Goal: Learn about a topic: Learn about a topic

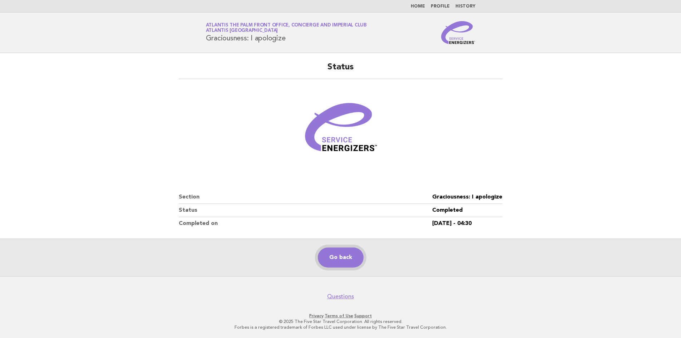
click at [343, 258] on link "Go back" at bounding box center [341, 257] width 46 height 20
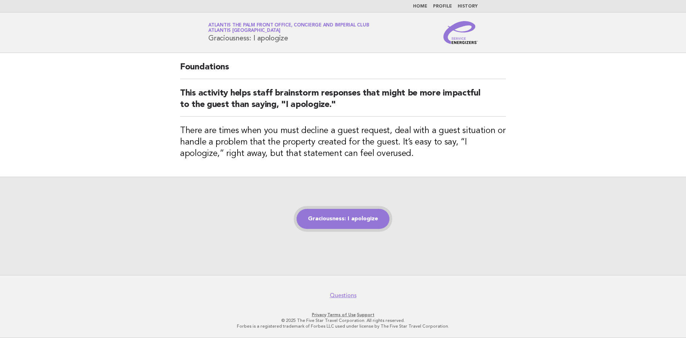
click at [335, 222] on link "Graciousness: I apologize" at bounding box center [343, 219] width 93 height 20
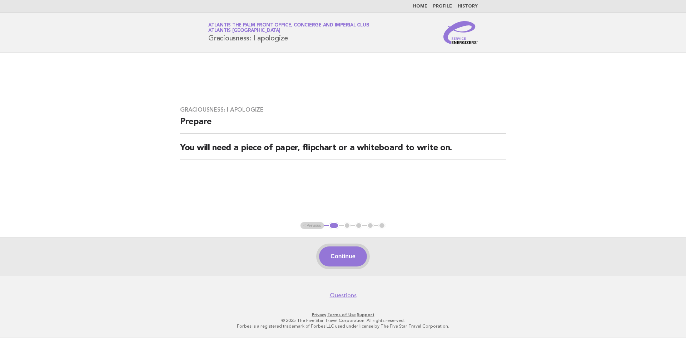
click at [349, 258] on button "Continue" at bounding box center [343, 256] width 48 height 20
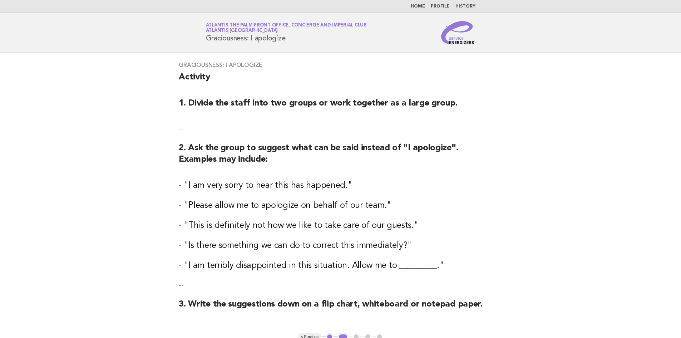
scroll to position [111, 0]
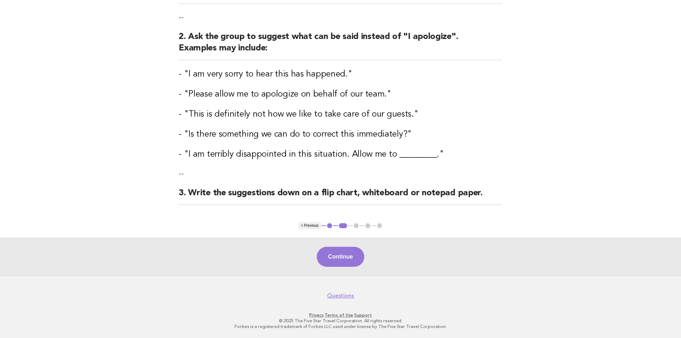
click at [366, 247] on div "Continue" at bounding box center [340, 257] width 681 height 38
click at [317, 257] on button "Continue" at bounding box center [341, 257] width 48 height 20
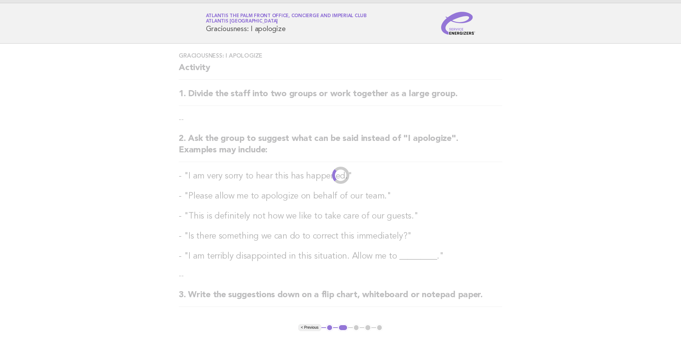
scroll to position [0, 0]
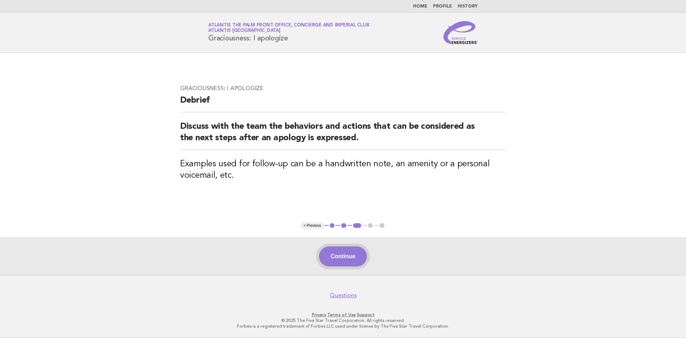
click at [328, 264] on button "Continue" at bounding box center [343, 256] width 48 height 20
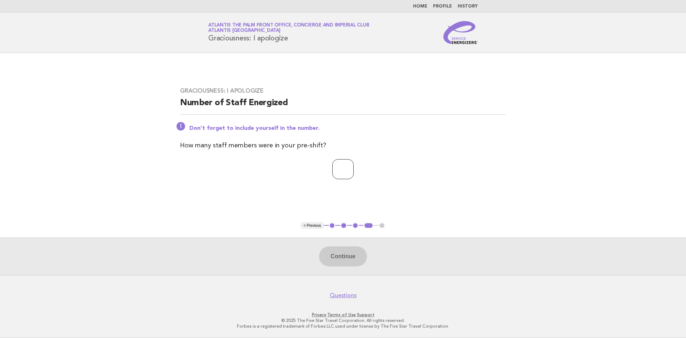
click at [354, 173] on input "number" at bounding box center [342, 169] width 21 height 20
type input "*"
click at [337, 259] on button "Continue" at bounding box center [343, 256] width 48 height 20
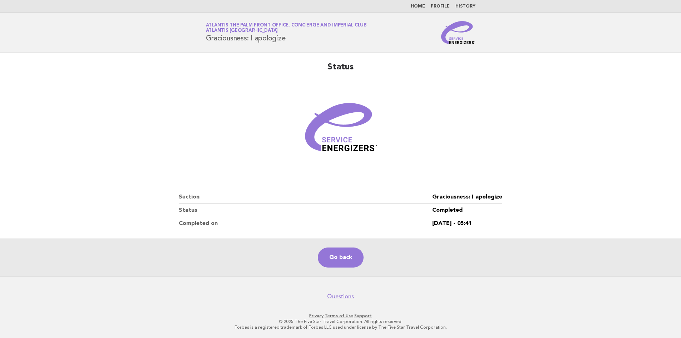
click at [345, 242] on div "Go back" at bounding box center [340, 257] width 681 height 38
